Goal: Task Accomplishment & Management: Use online tool/utility

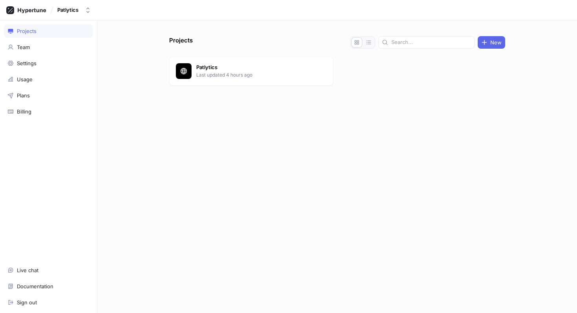
click at [220, 75] on p "Last updated 4 hours ago" at bounding box center [253, 74] width 114 height 7
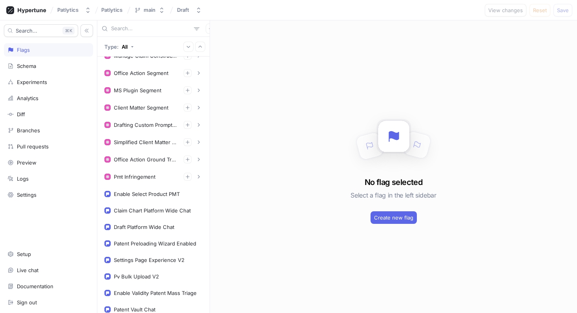
scroll to position [360, 0]
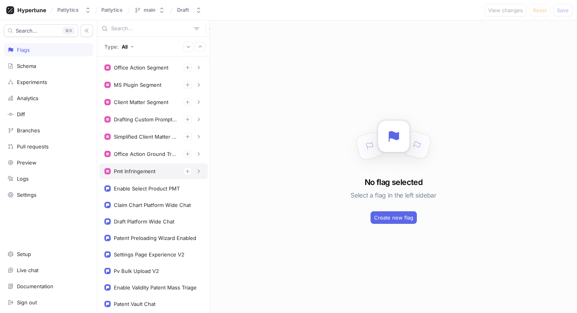
click at [141, 172] on div "Pmt Infringement" at bounding box center [135, 171] width 42 height 6
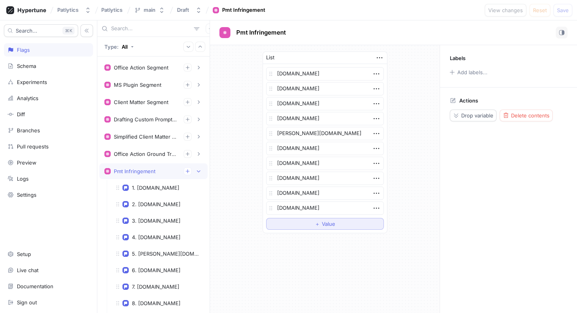
click at [320, 225] on div "＋ Value" at bounding box center [325, 224] width 20 height 5
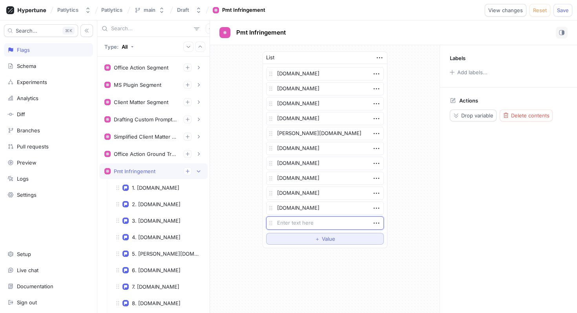
type textarea "x"
type textarea "r"
type textarea "x"
type textarea "ri"
type textarea "x"
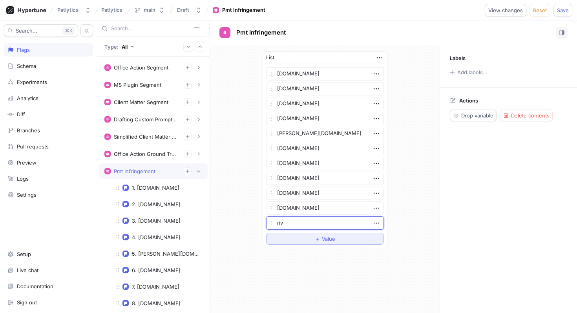
type textarea "rivi"
type textarea "x"
type textarea "rivia"
type textarea "x"
type textarea "rivian"
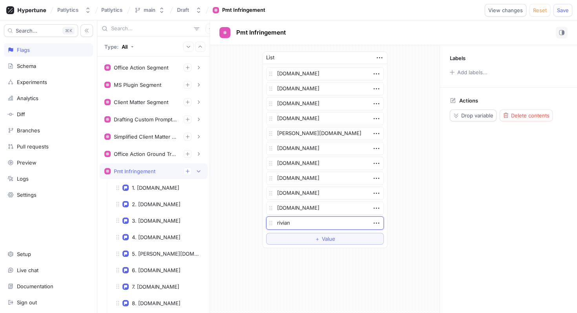
type textarea "x"
type textarea "rivian."
type textarea "x"
type textarea "[DOMAIN_NAME]"
type textarea "x"
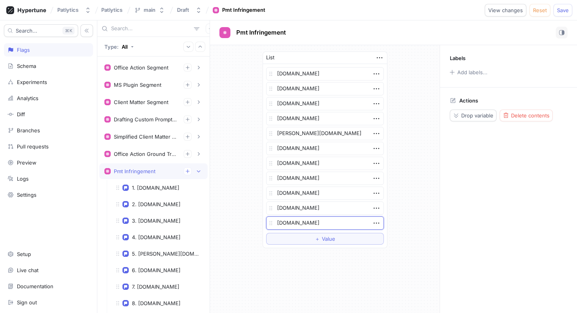
type textarea "rivian.clm"
type textarea "x"
type textarea "[DOMAIN_NAME]"
type textarea "x"
type textarea "rivian.c"
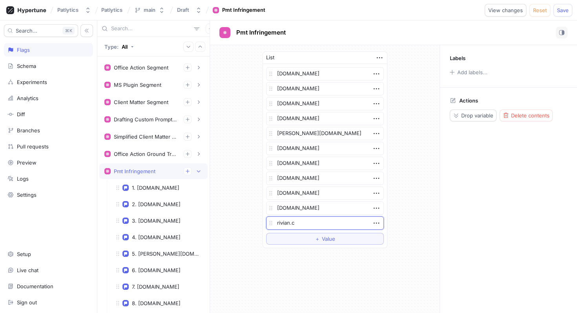
type textarea "x"
type textarea "[DOMAIN_NAME]"
type textarea "x"
type textarea "[DOMAIN_NAME]"
click at [566, 10] on span "Save" at bounding box center [563, 10] width 12 height 5
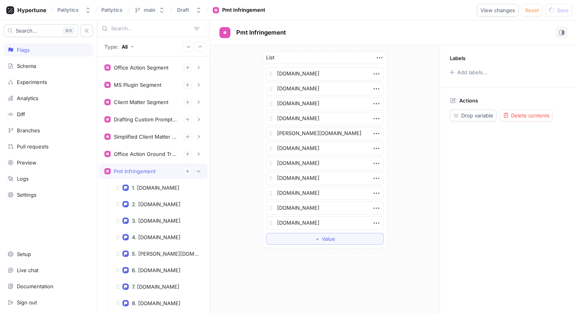
type textarea "x"
